Goal: Task Accomplishment & Management: Manage account settings

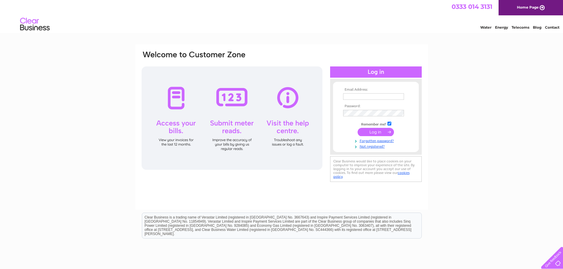
type input "finance@rpharms.com"
click at [370, 134] on input "submit" at bounding box center [376, 132] width 36 height 8
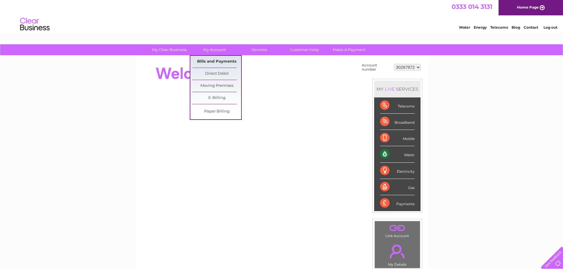
click at [212, 61] on link "Bills and Payments" at bounding box center [217, 62] width 49 height 12
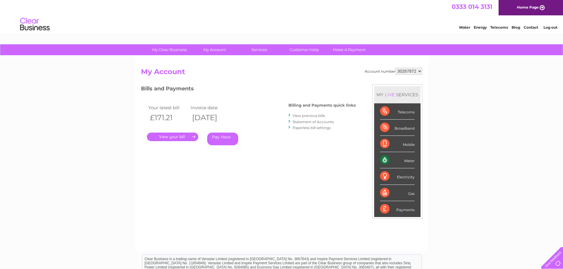
click at [174, 139] on link "." at bounding box center [172, 137] width 51 height 9
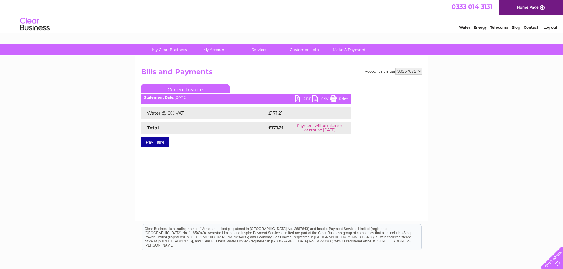
click at [296, 99] on link "PDF" at bounding box center [304, 100] width 18 height 9
